Goal: Check status: Check status

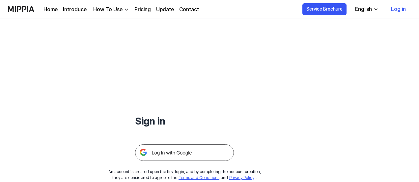
click at [165, 153] on img at bounding box center [184, 152] width 99 height 16
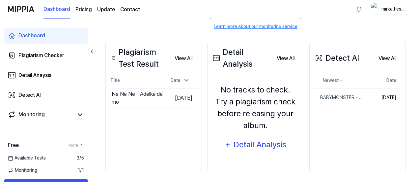
scroll to position [96, 0]
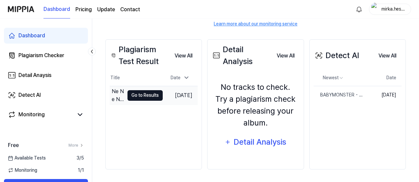
click at [144, 95] on button "Go to Results" at bounding box center [144, 95] width 35 height 11
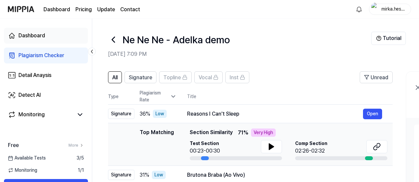
click at [32, 33] on div "Dashboard" at bounding box center [31, 36] width 27 height 8
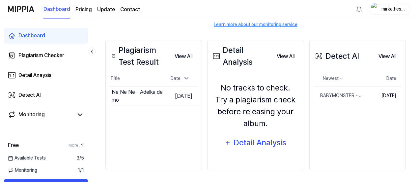
scroll to position [96, 0]
click at [134, 95] on button "Go to Results" at bounding box center [144, 95] width 35 height 11
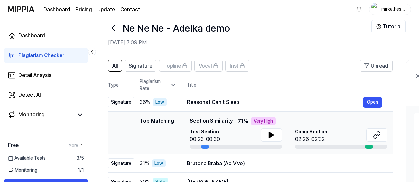
scroll to position [0, 0]
